Goal: Find specific page/section: Find specific page/section

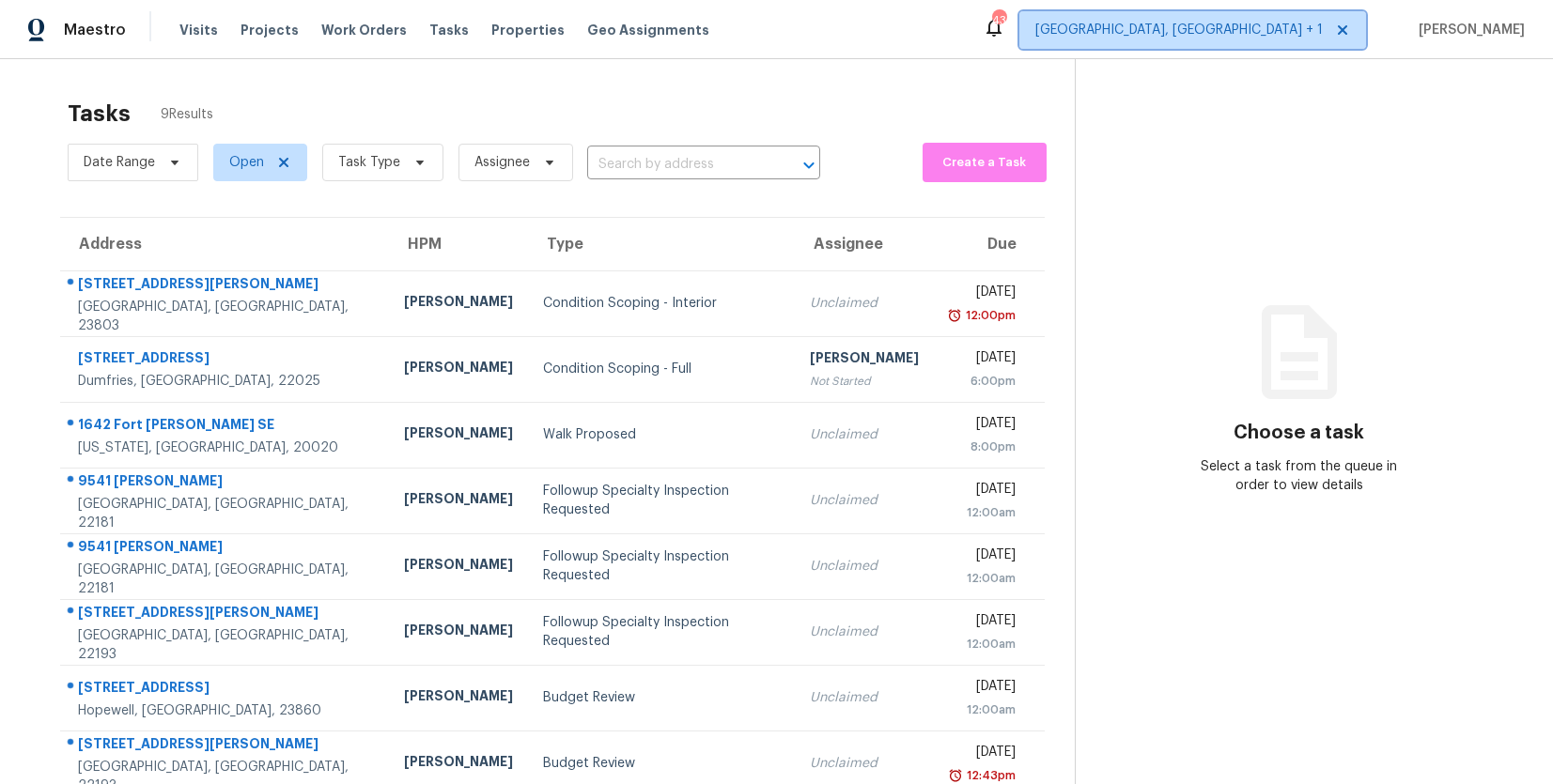
click at [1284, 20] on span "Richmond, VA + 1" at bounding box center [1179, 29] width 288 height 18
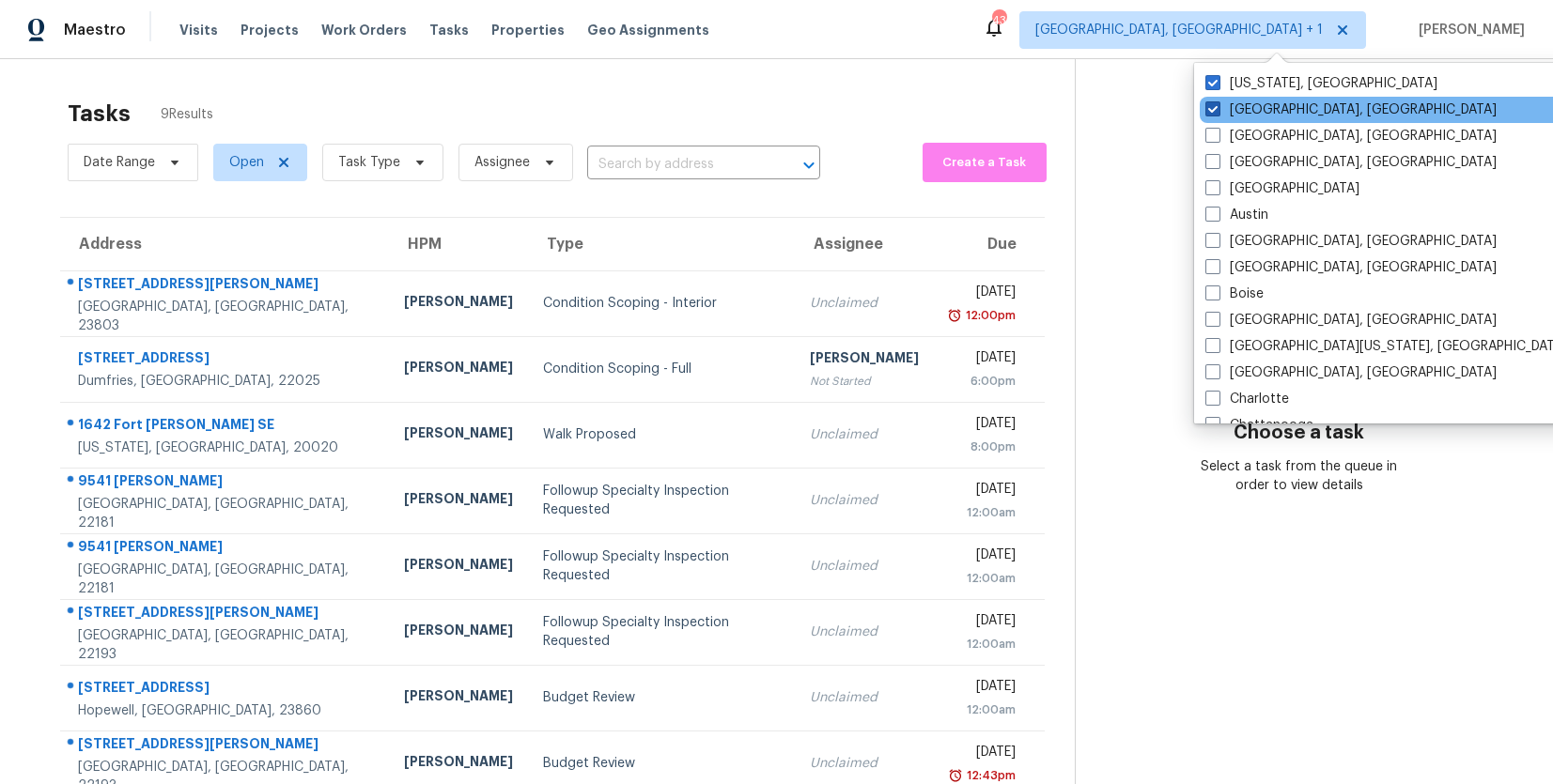
drag, startPoint x: 1230, startPoint y: 86, endPoint x: 1232, endPoint y: 104, distance: 18.1
click at [1230, 86] on label "Washington, DC" at bounding box center [1321, 83] width 232 height 18
click at [1218, 86] on input "Washington, DC" at bounding box center [1211, 80] width 13 height 13
checkbox input "false"
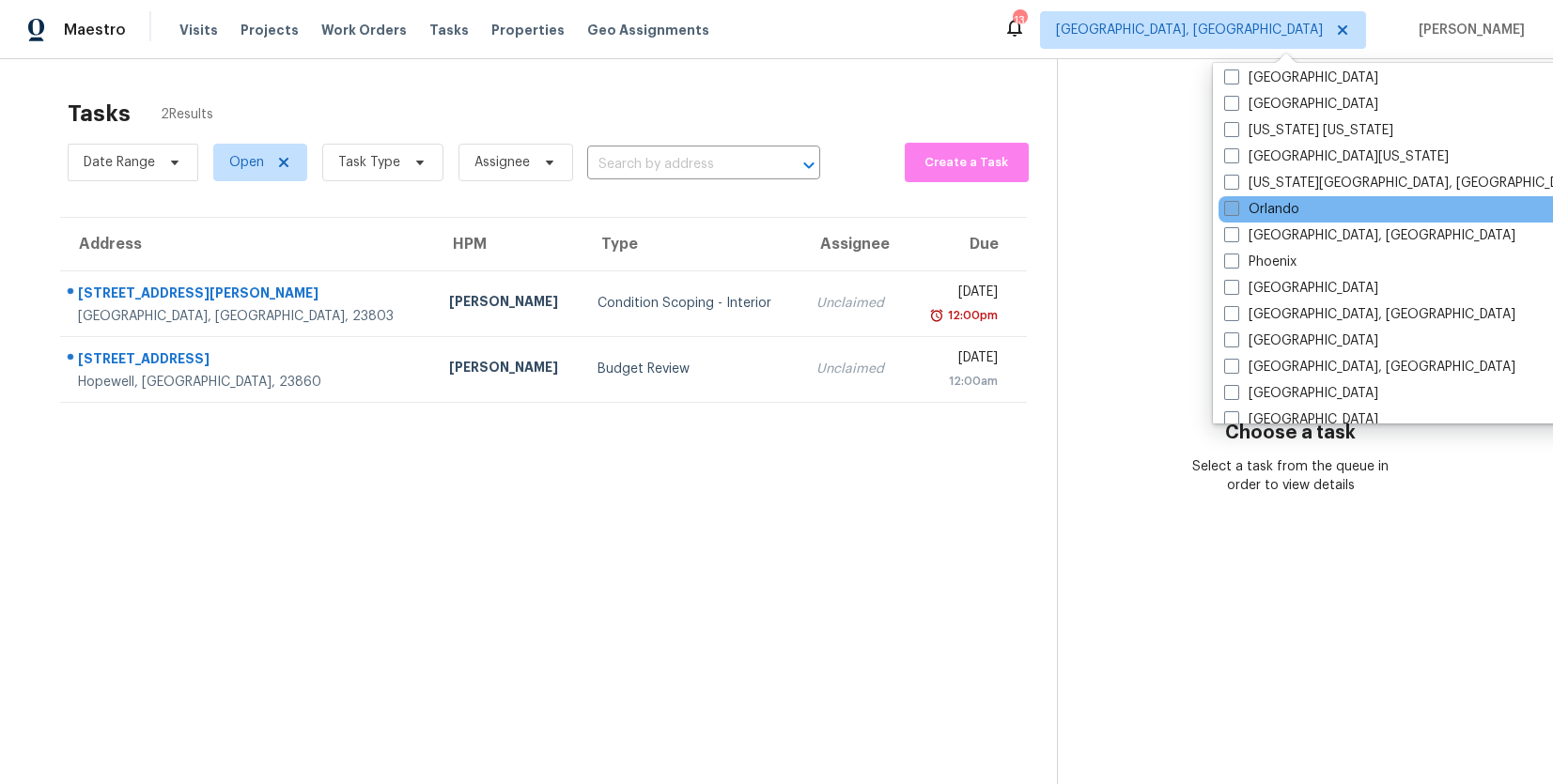
scroll to position [979, 0]
click at [1248, 207] on label "Orlando" at bounding box center [1260, 208] width 75 height 18
click at [1236, 207] on input "Orlando" at bounding box center [1229, 205] width 13 height 13
checkbox input "true"
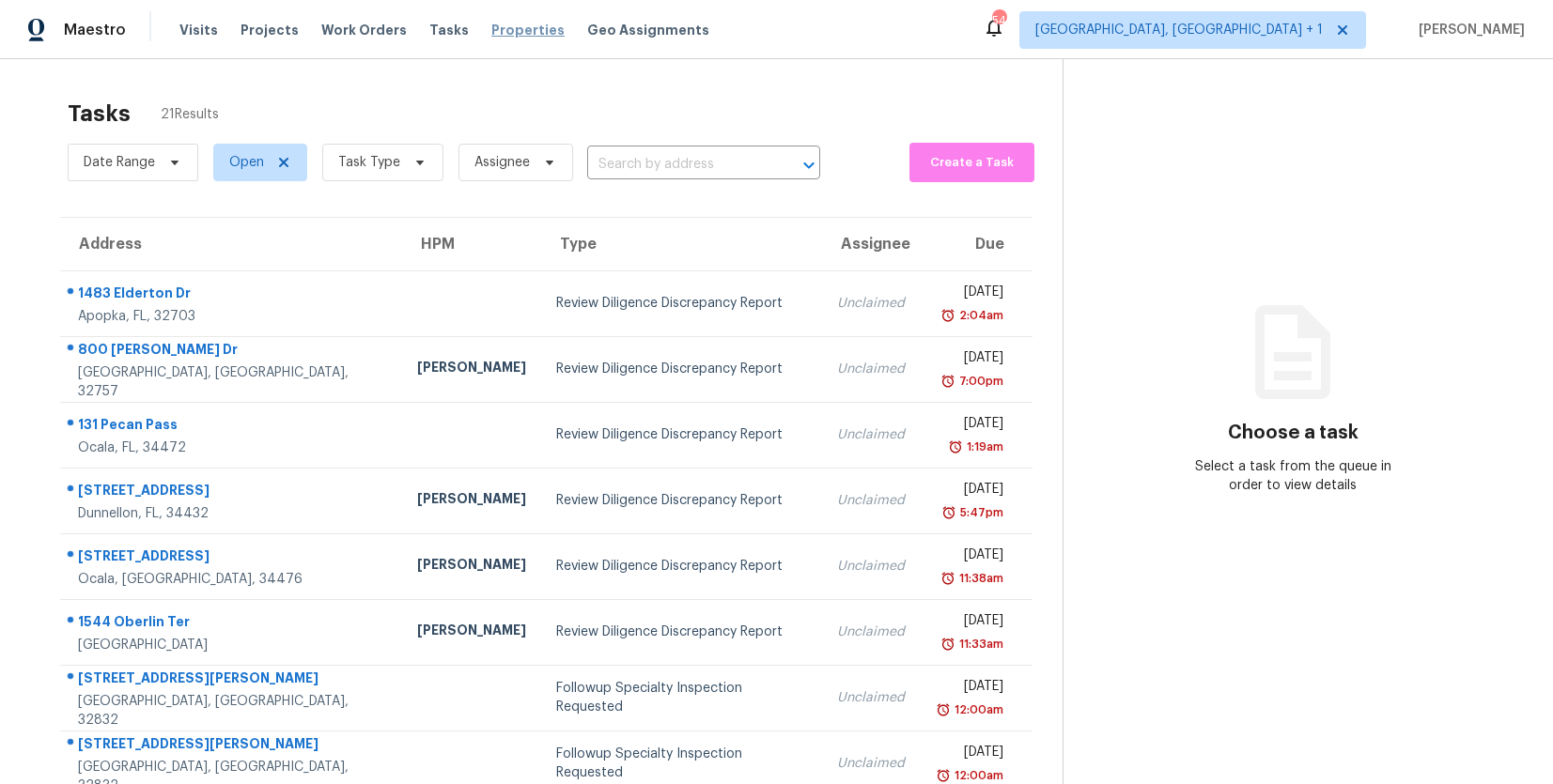
click at [492, 28] on span "Properties" at bounding box center [528, 29] width 73 height 18
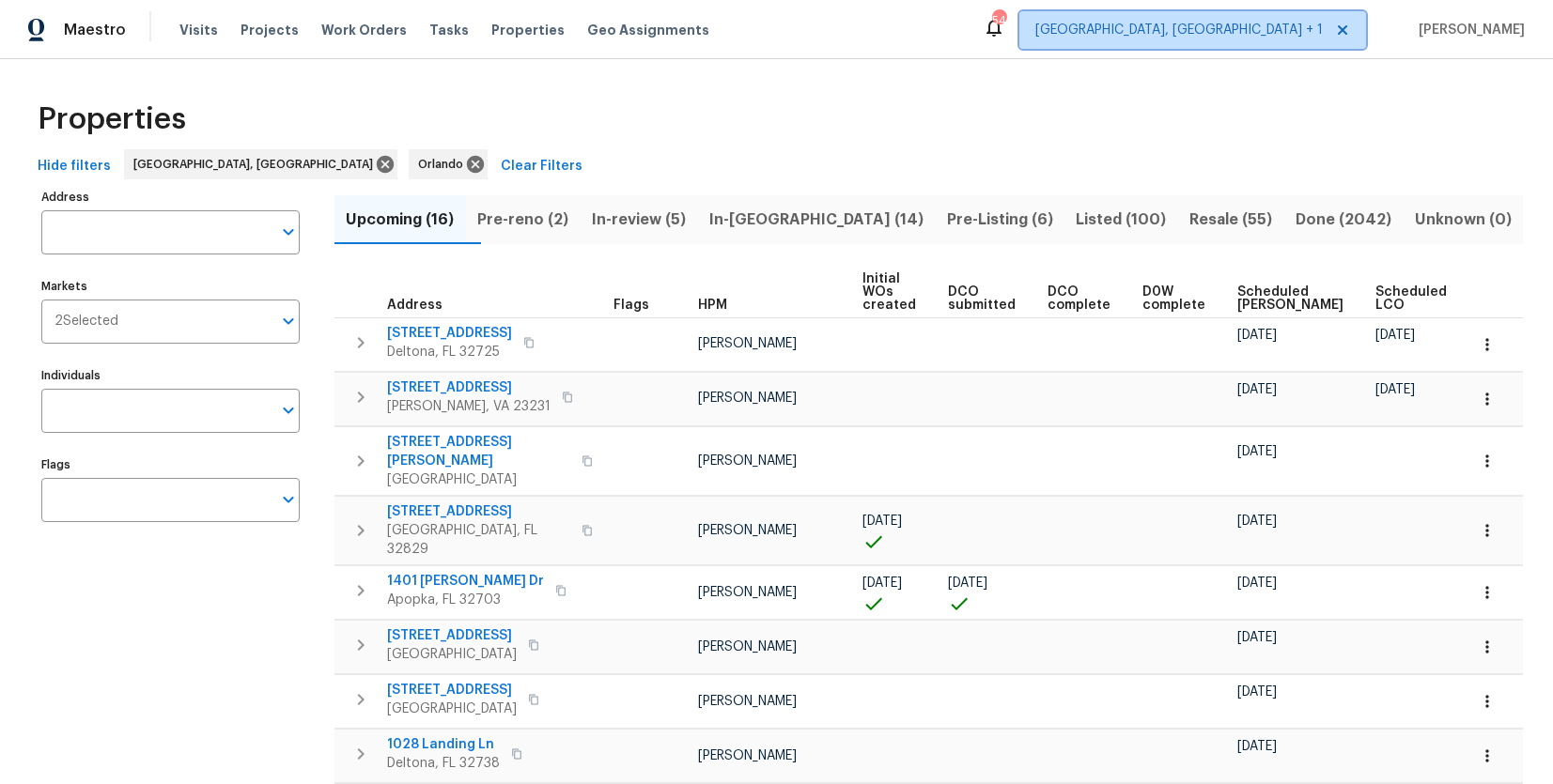
click at [1280, 26] on span "Richmond, VA + 1" at bounding box center [1179, 29] width 288 height 18
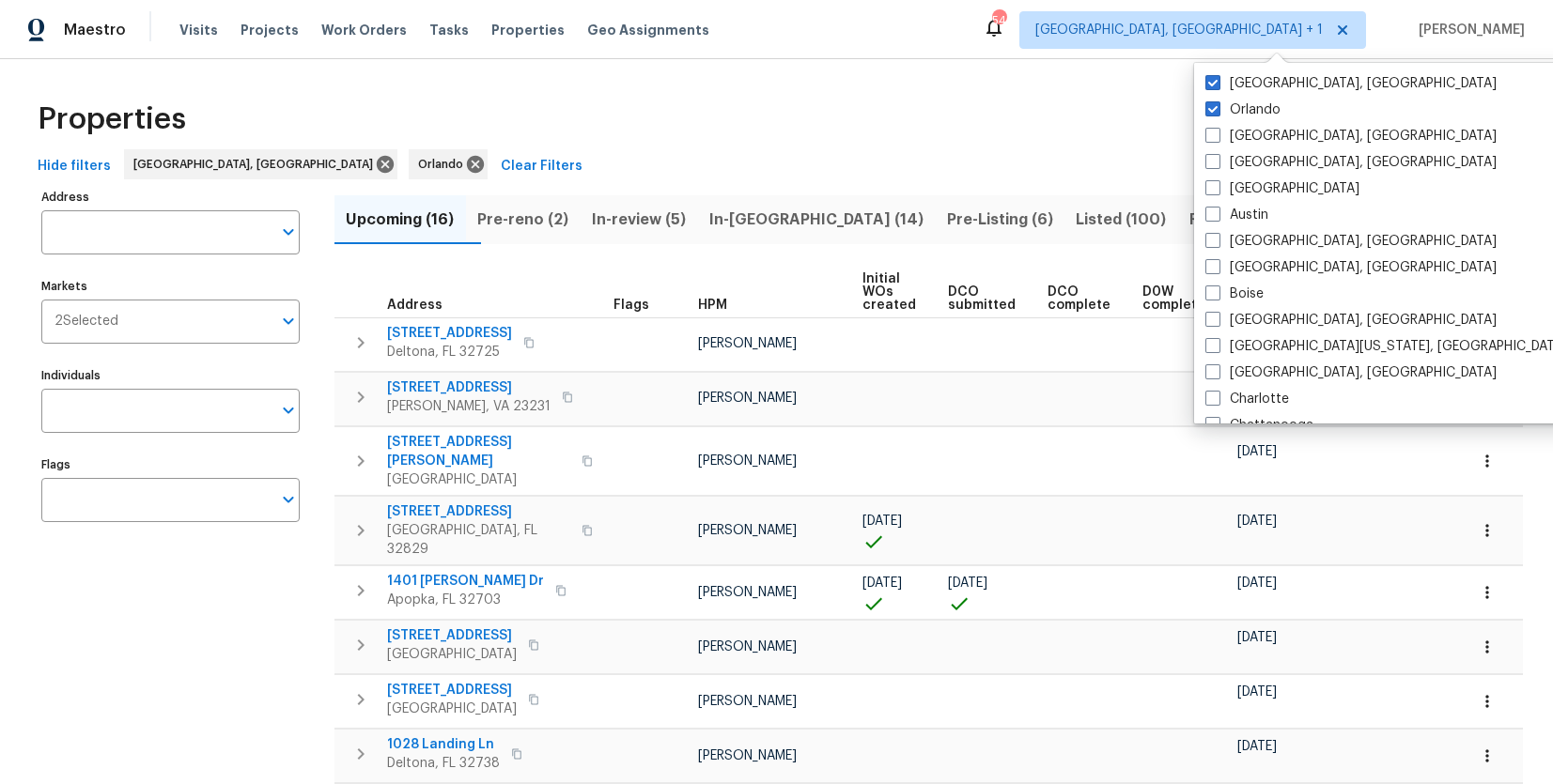
drag, startPoint x: 1246, startPoint y: 88, endPoint x: 1218, endPoint y: 104, distance: 32.2
click at [1246, 88] on label "Richmond, VA" at bounding box center [1351, 83] width 292 height 18
click at [1218, 86] on input "Richmond, VA" at bounding box center [1211, 80] width 13 height 13
checkbox input "false"
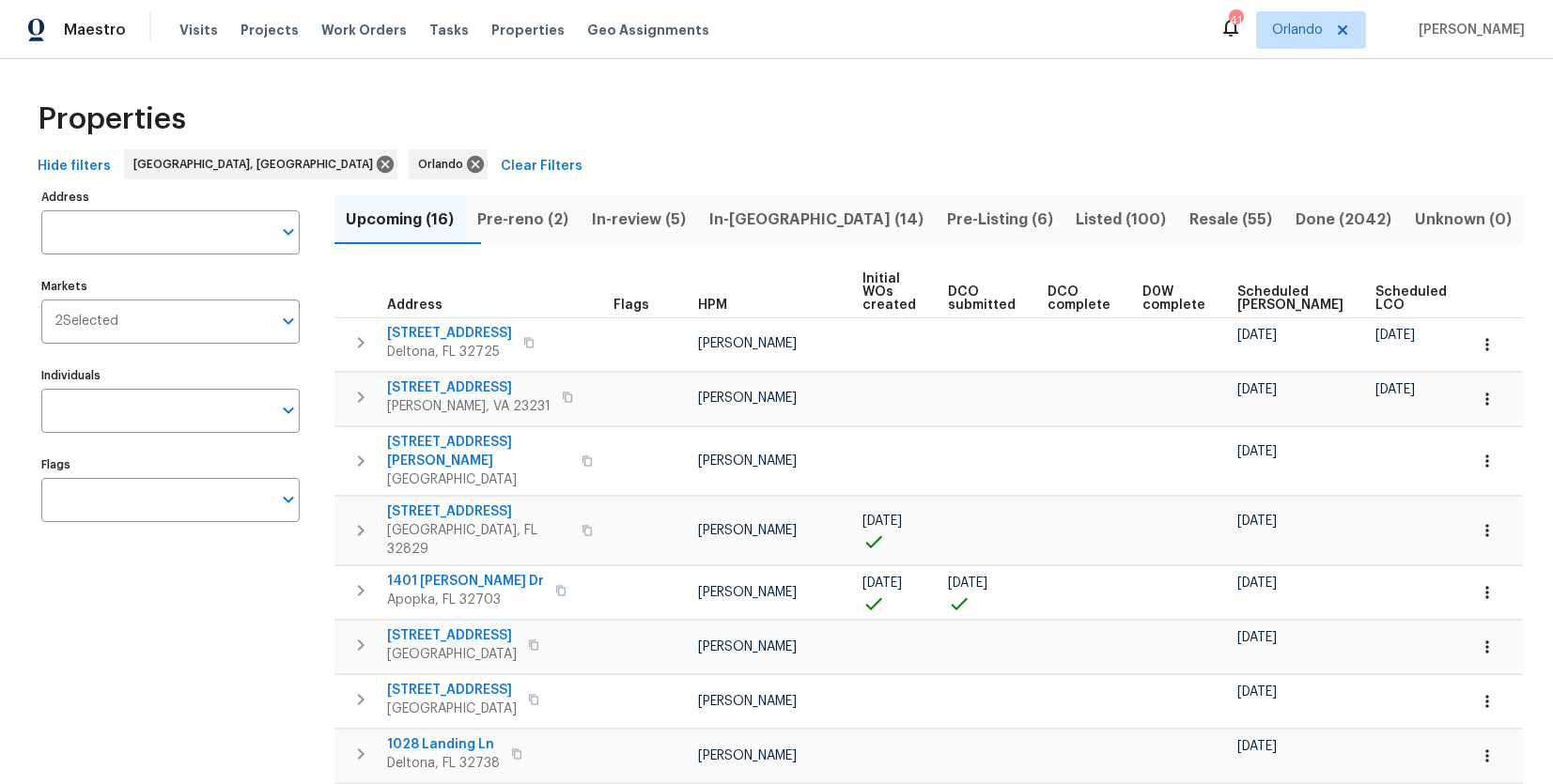
click at [272, 597] on div "Address Address Markets 2 Selected Markets Individuals Individuals Flags Flags" at bounding box center [183, 746] width 282 height 1126
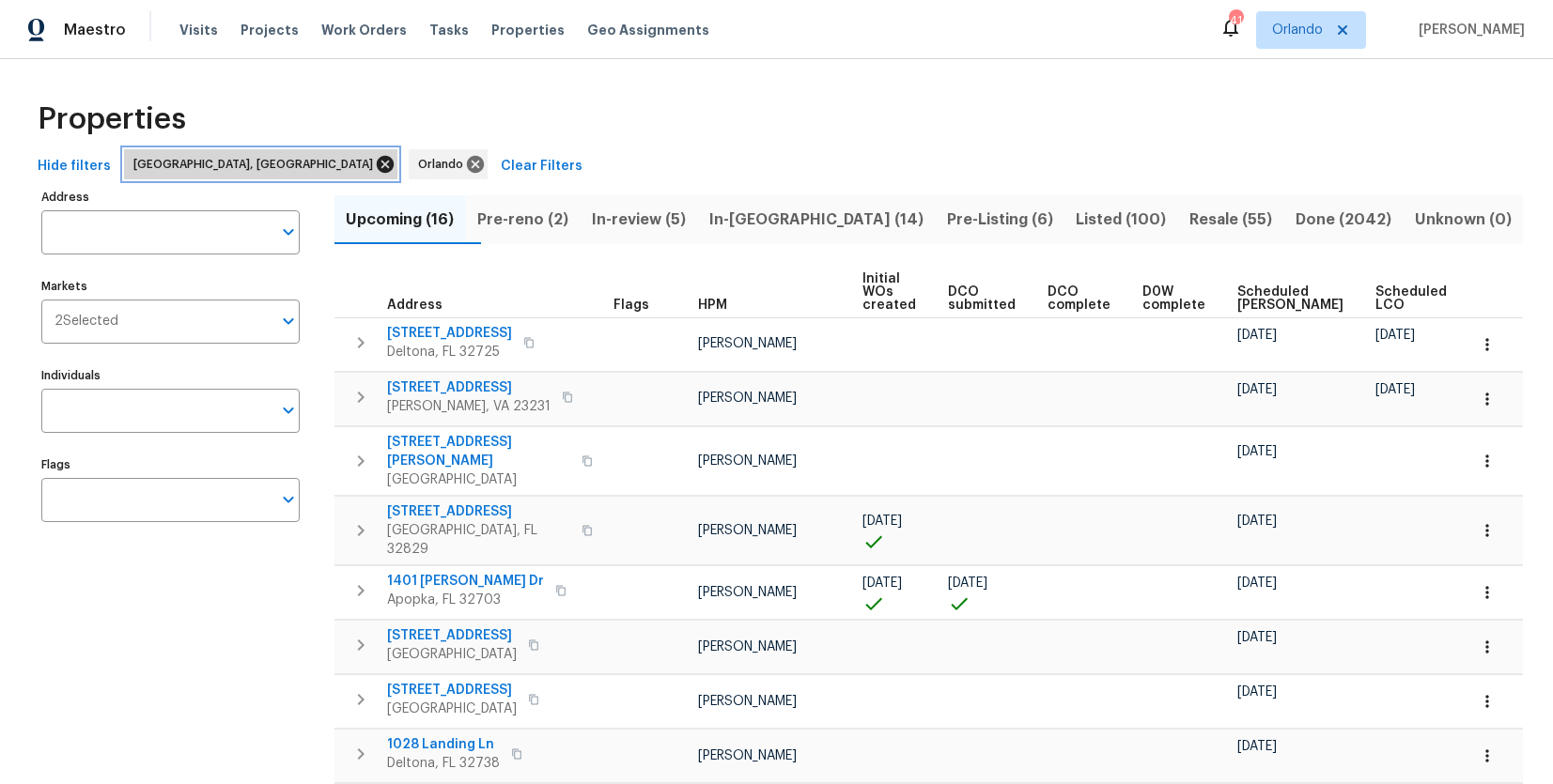
click at [375, 167] on icon at bounding box center [385, 164] width 20 height 20
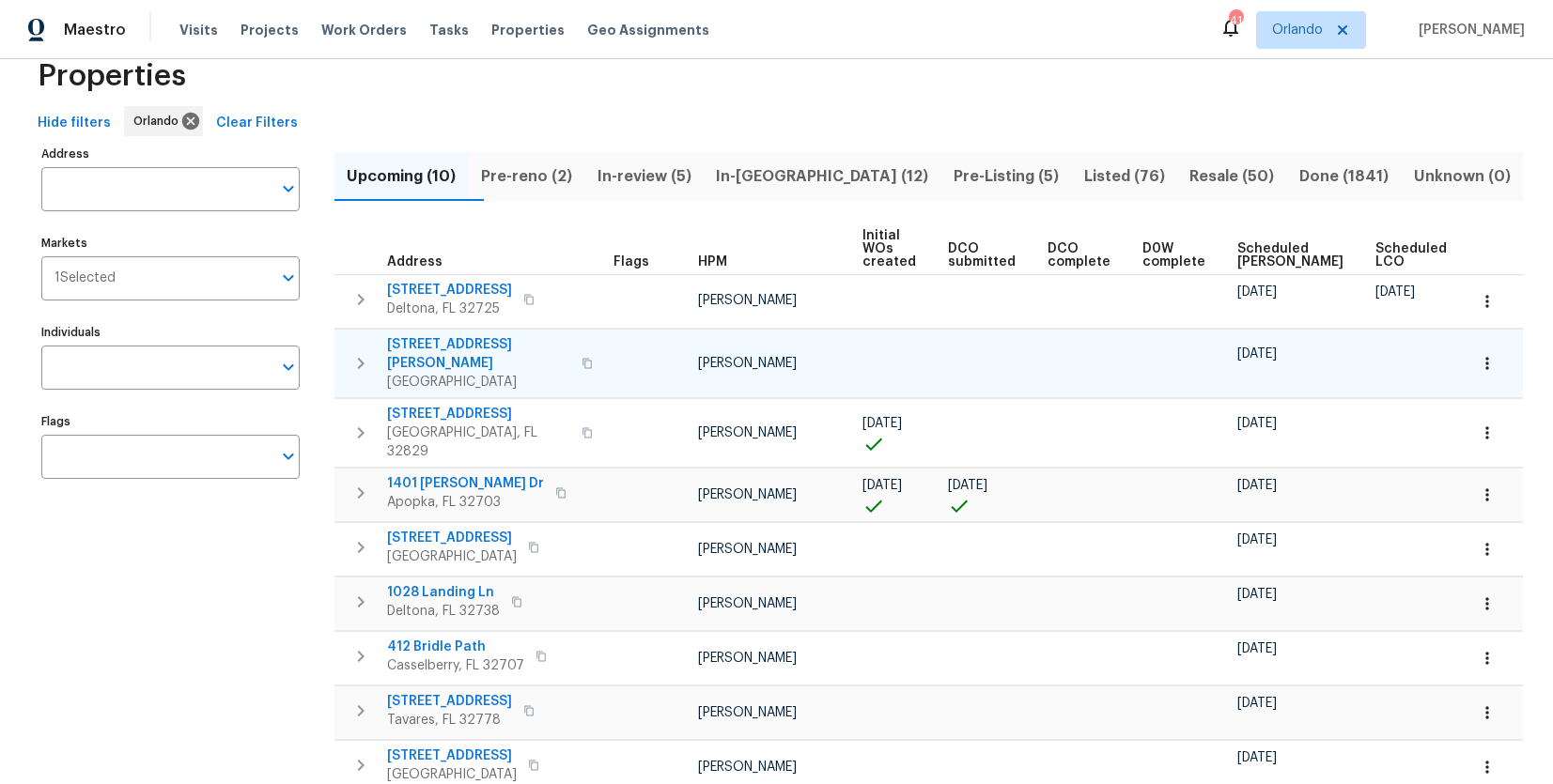
scroll to position [44, 0]
click at [1238, 251] on span "Scheduled COE" at bounding box center [1290, 254] width 106 height 26
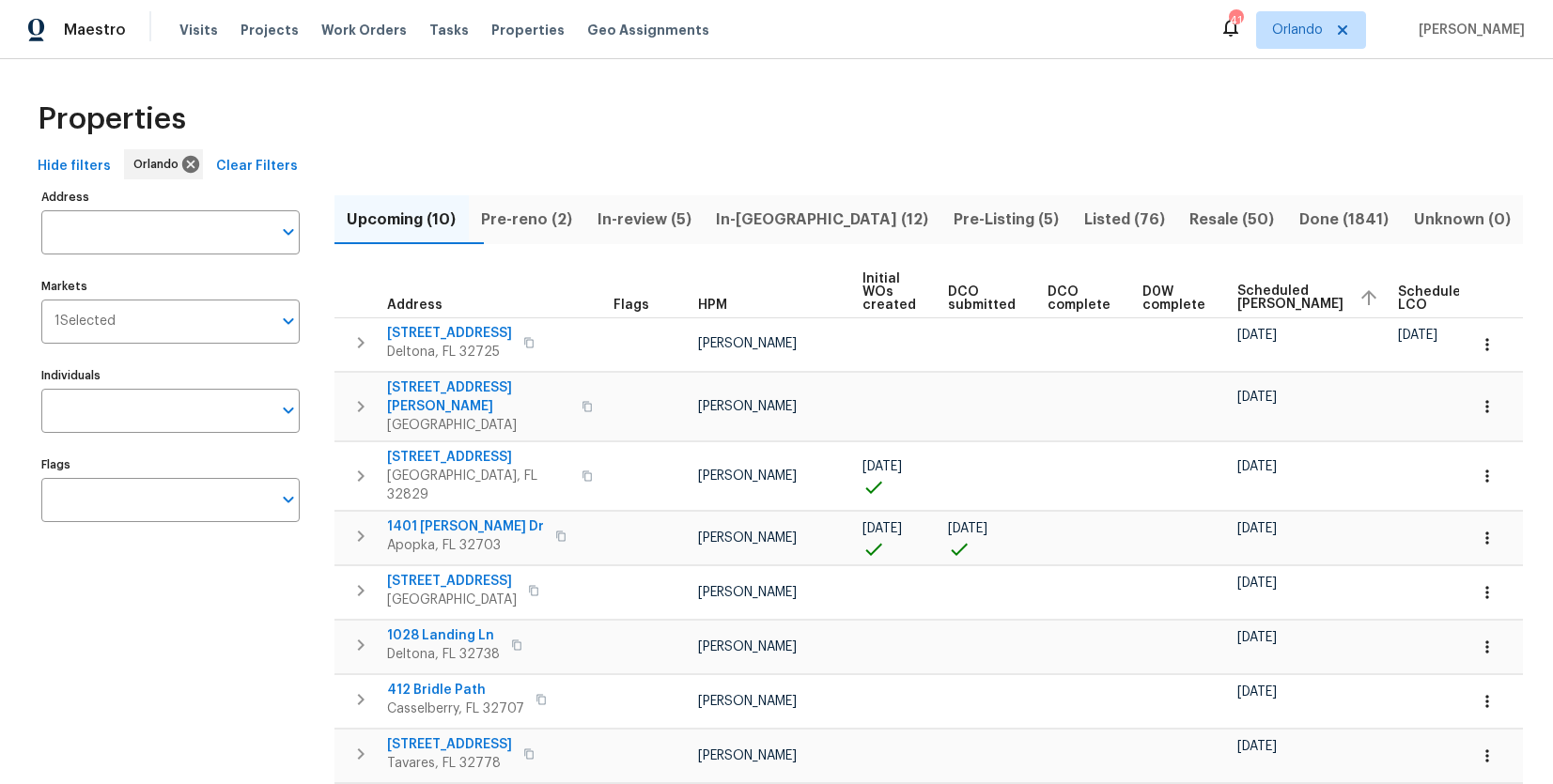
click at [1246, 298] on span "Scheduled COE" at bounding box center [1290, 297] width 106 height 26
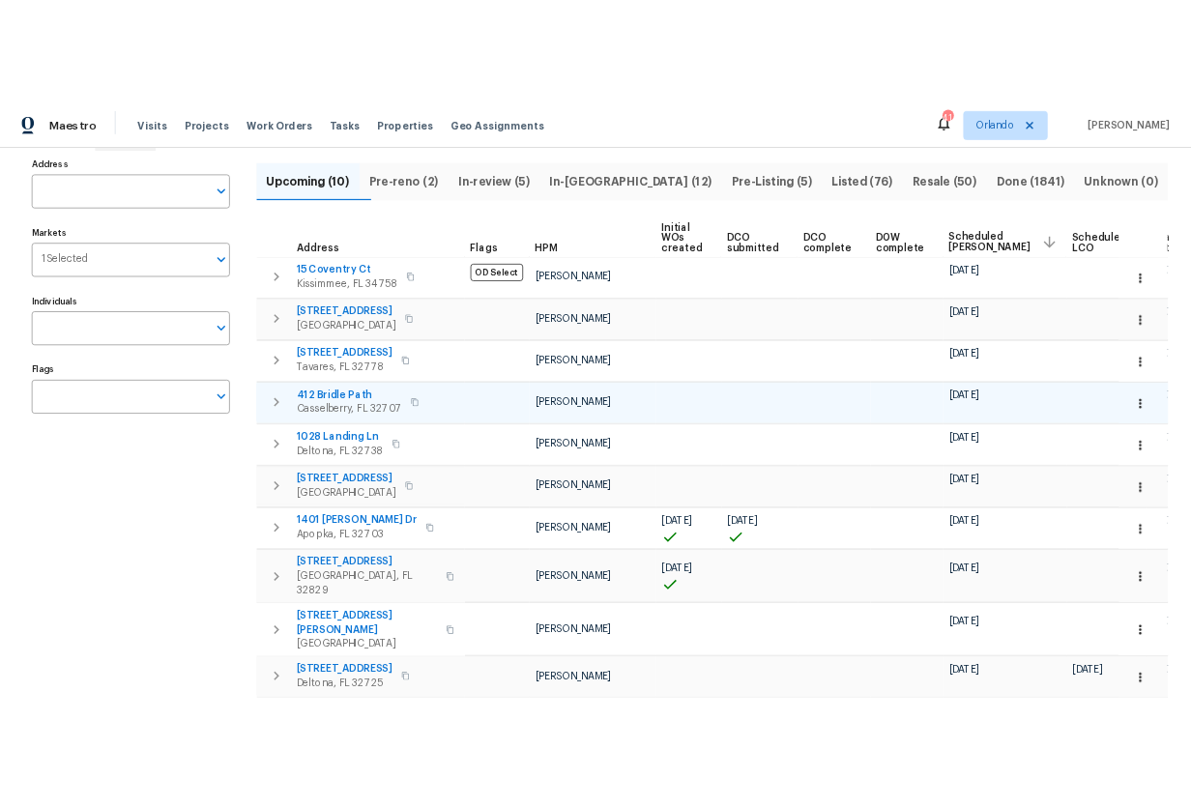
scroll to position [103, 0]
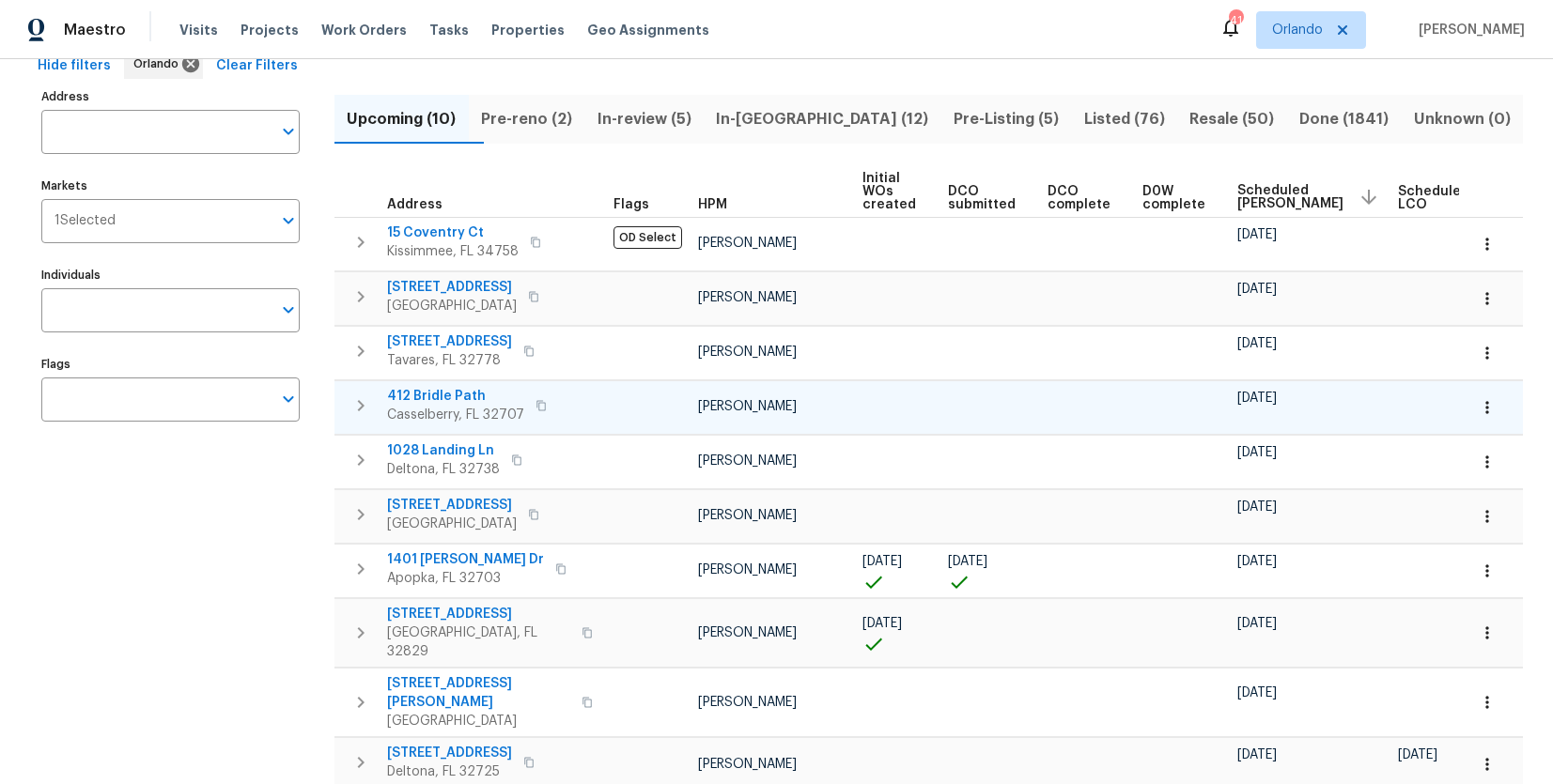
click at [433, 396] on span "412 Bridle Path" at bounding box center [455, 395] width 137 height 18
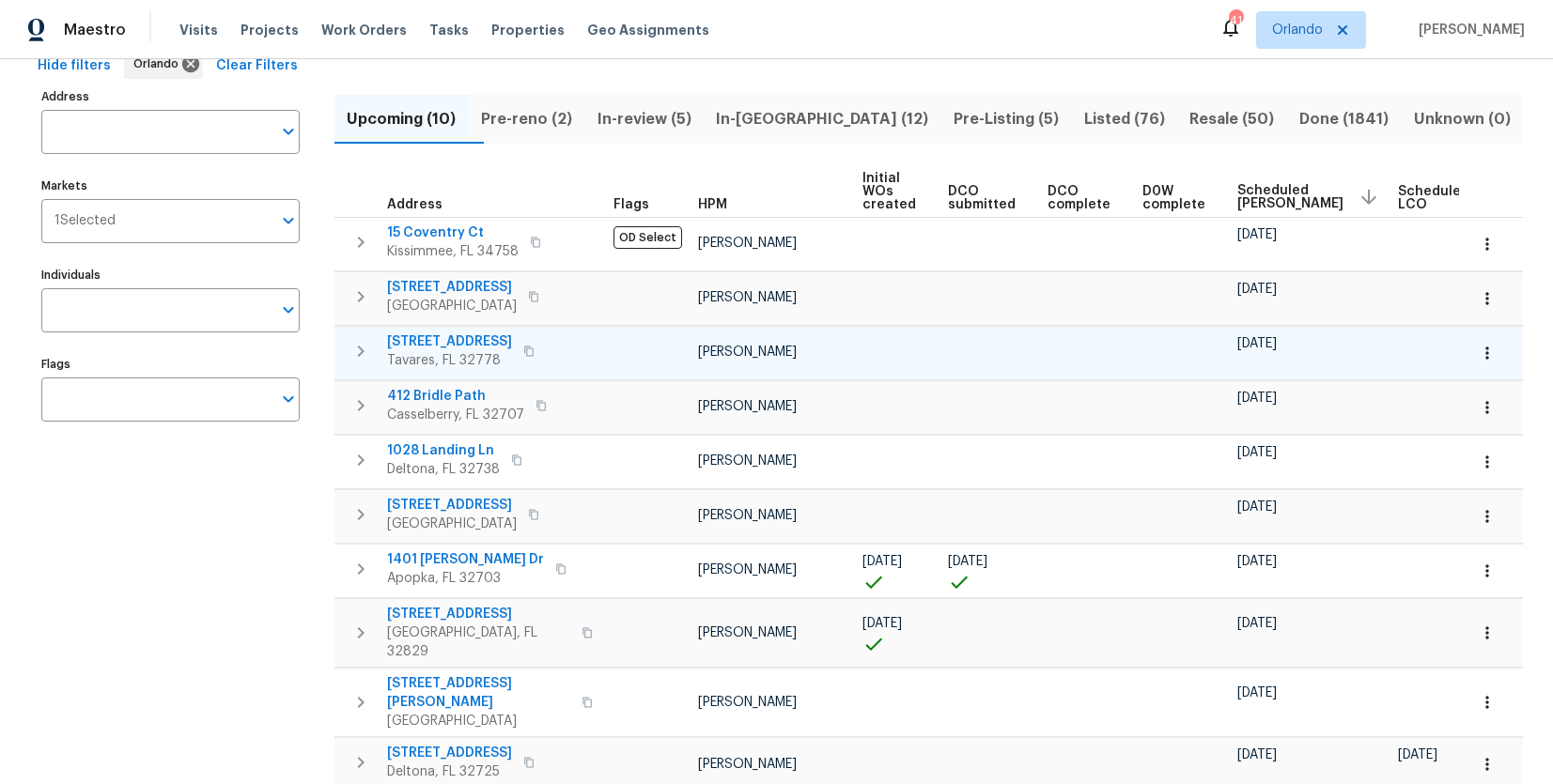
click at [434, 338] on span "2732 Boardwalk Way" at bounding box center [449, 341] width 125 height 18
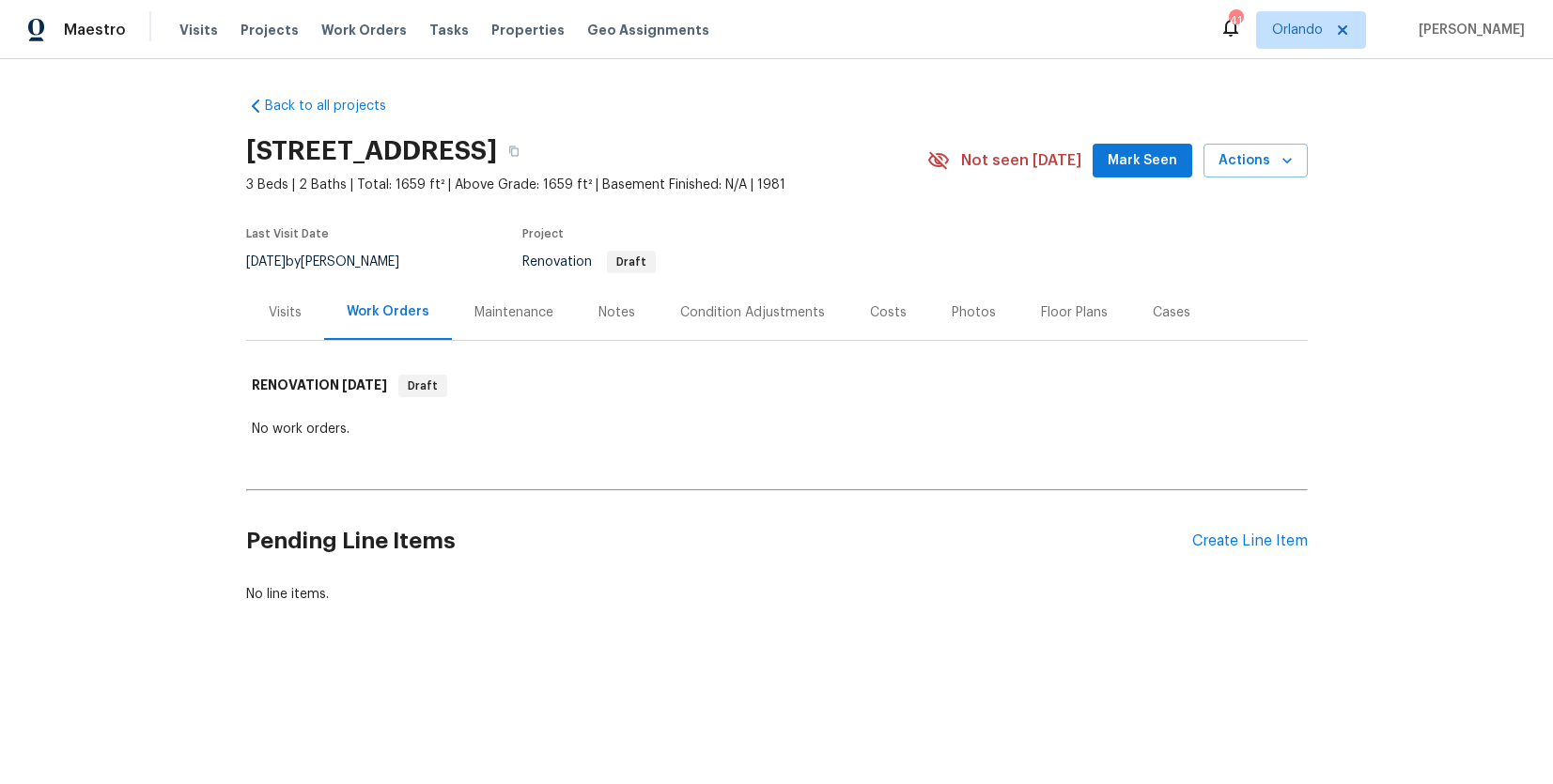
click at [743, 314] on div "Condition Adjustments" at bounding box center [752, 312] width 145 height 18
click at [760, 314] on div "Condition Adjustments" at bounding box center [752, 312] width 145 height 18
